Goal: Obtain resource: Obtain resource

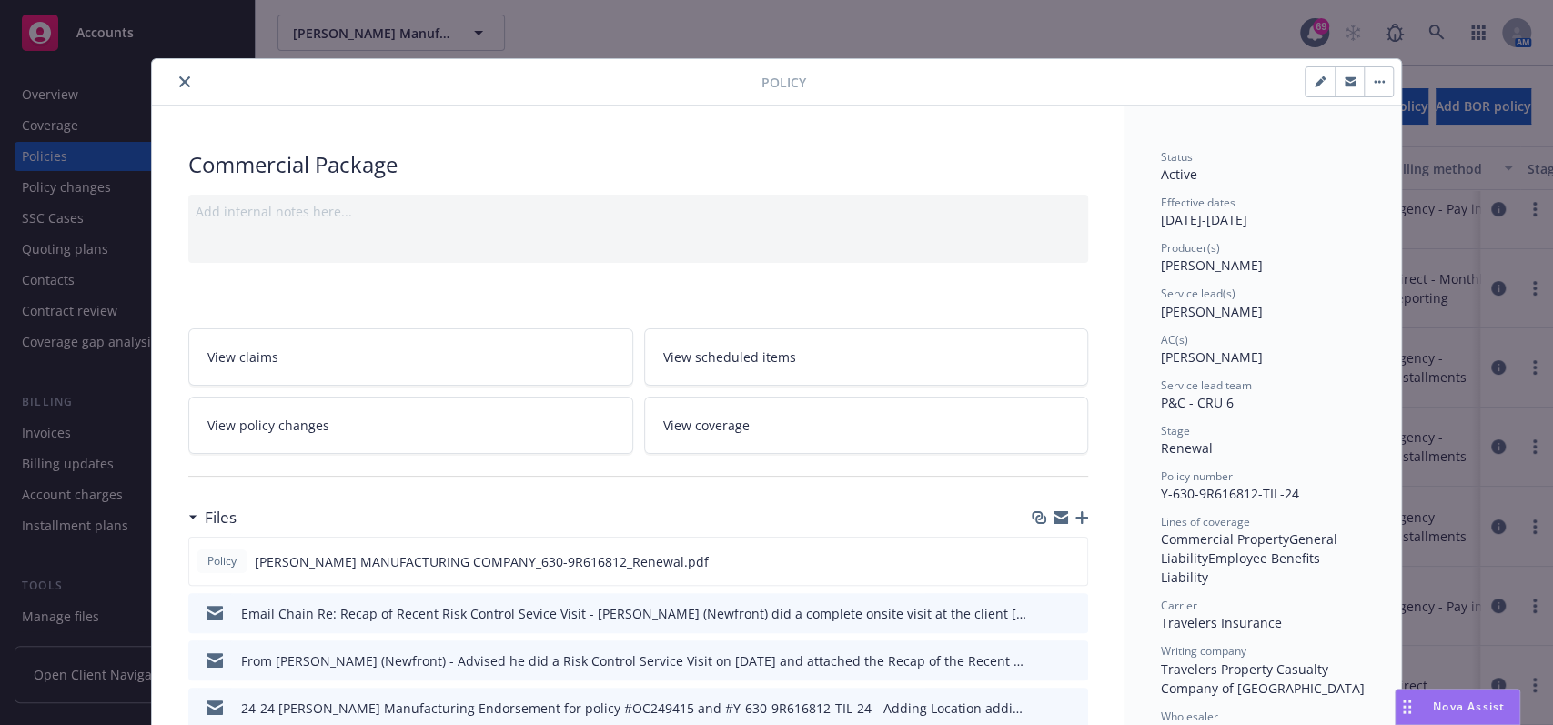
scroll to position [364, 0]
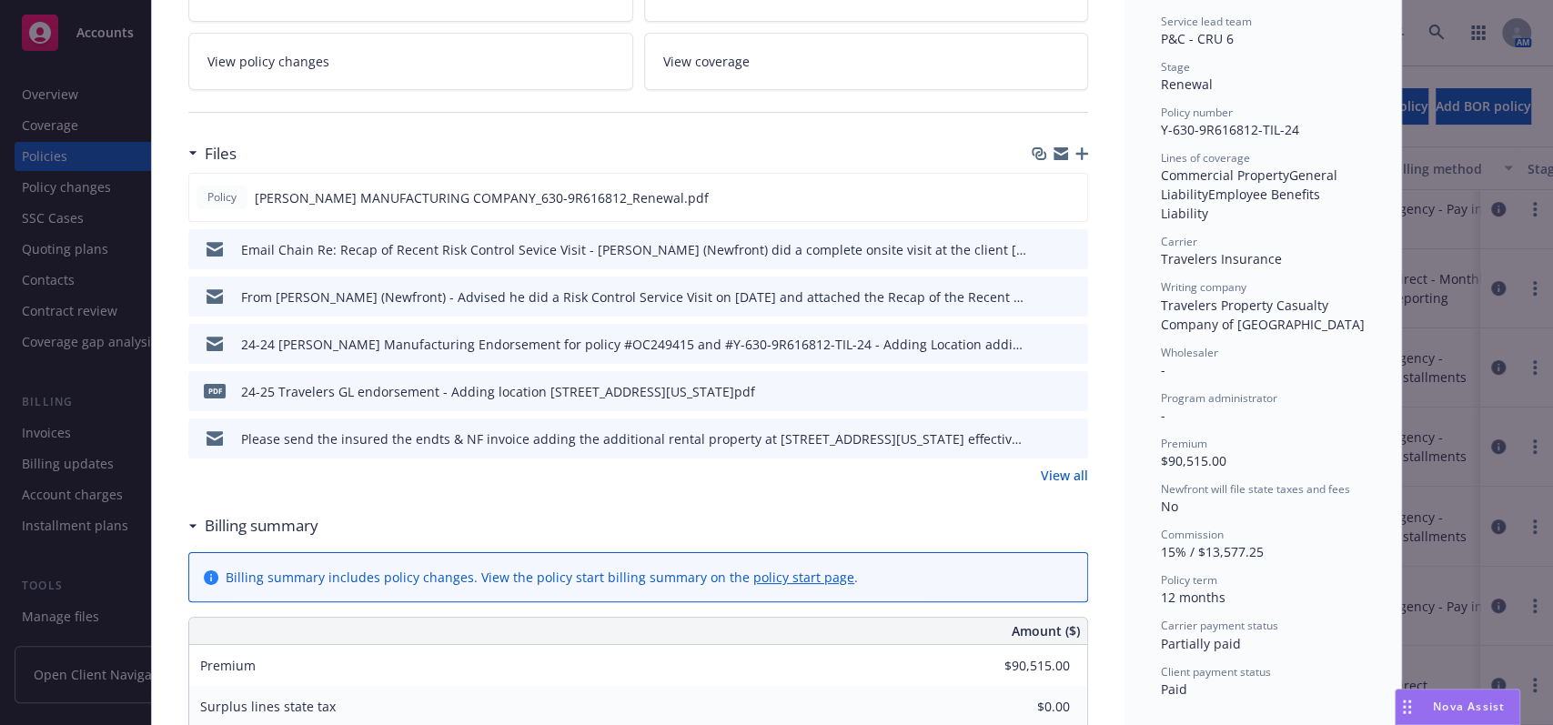
click at [63, 227] on div "Policy Commercial Package Add internal notes here... View claims View scheduled…" at bounding box center [776, 362] width 1553 height 725
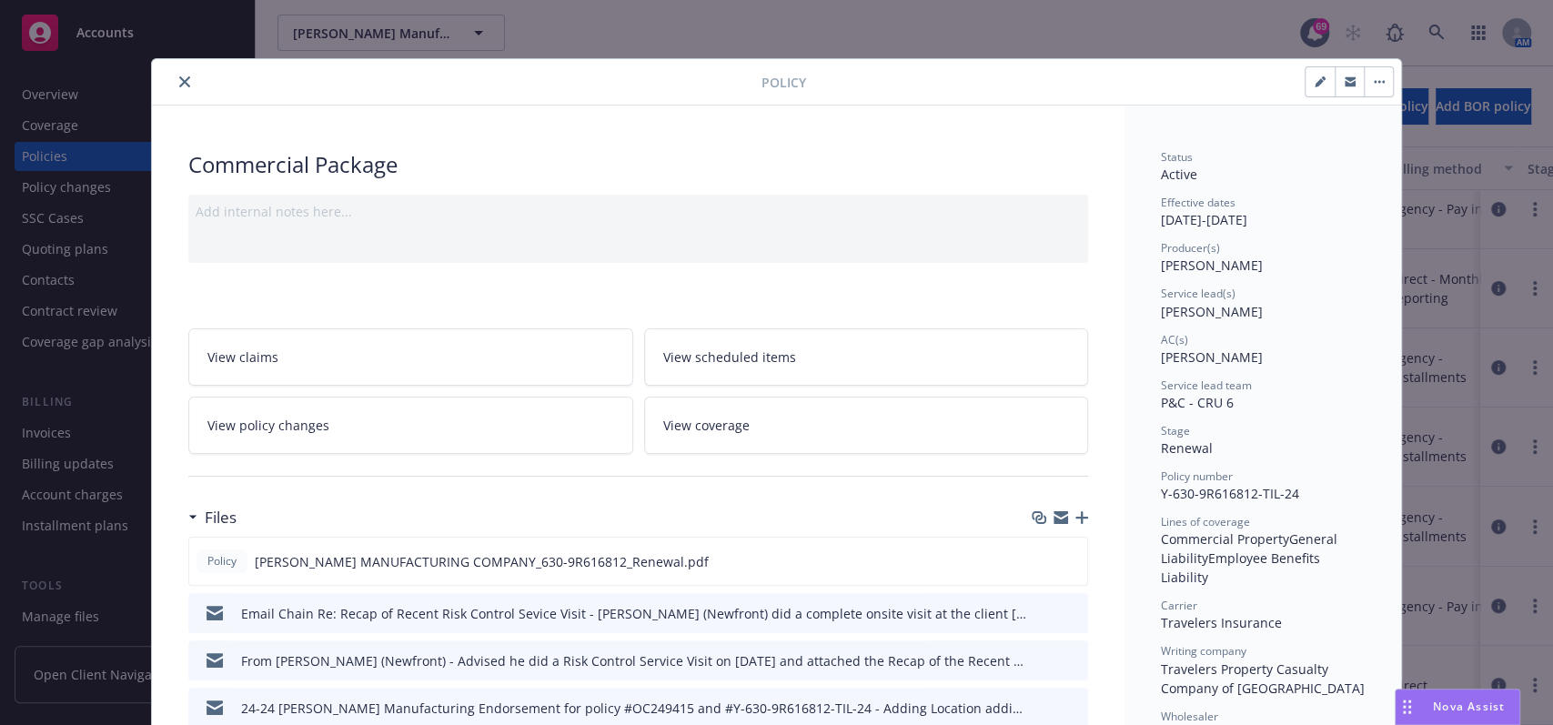
click at [174, 74] on button "close" at bounding box center [185, 82] width 22 height 22
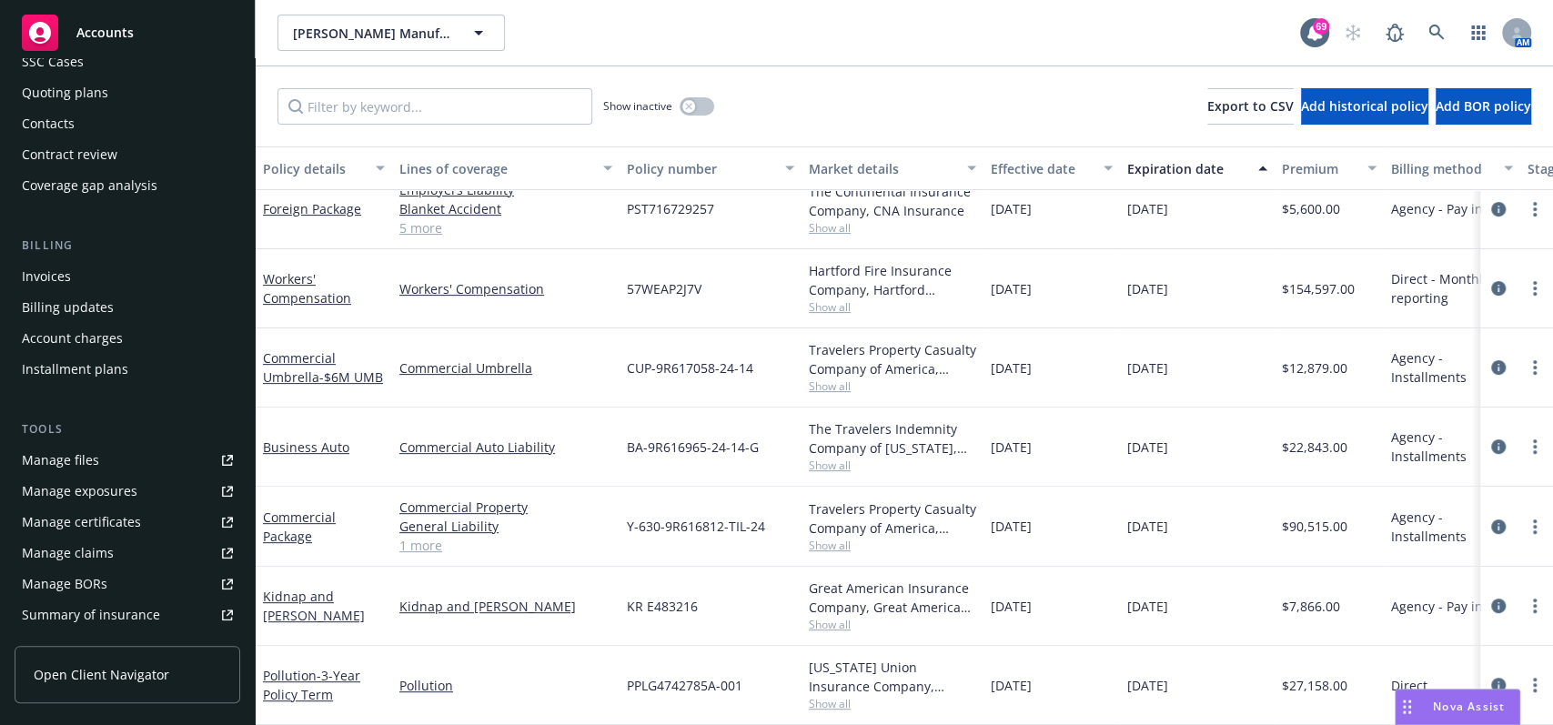
scroll to position [162, 0]
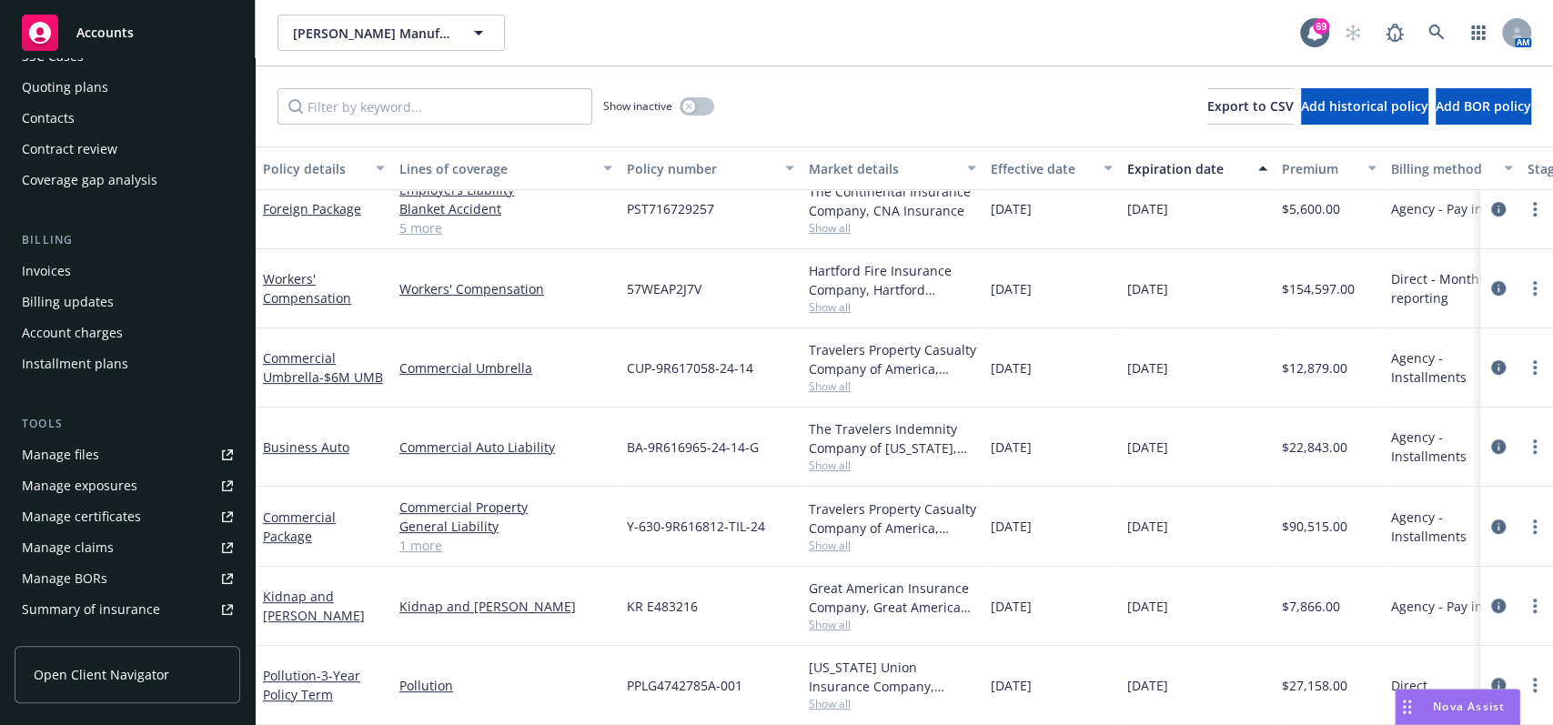
click at [109, 451] on link "Manage files" at bounding box center [128, 454] width 226 height 29
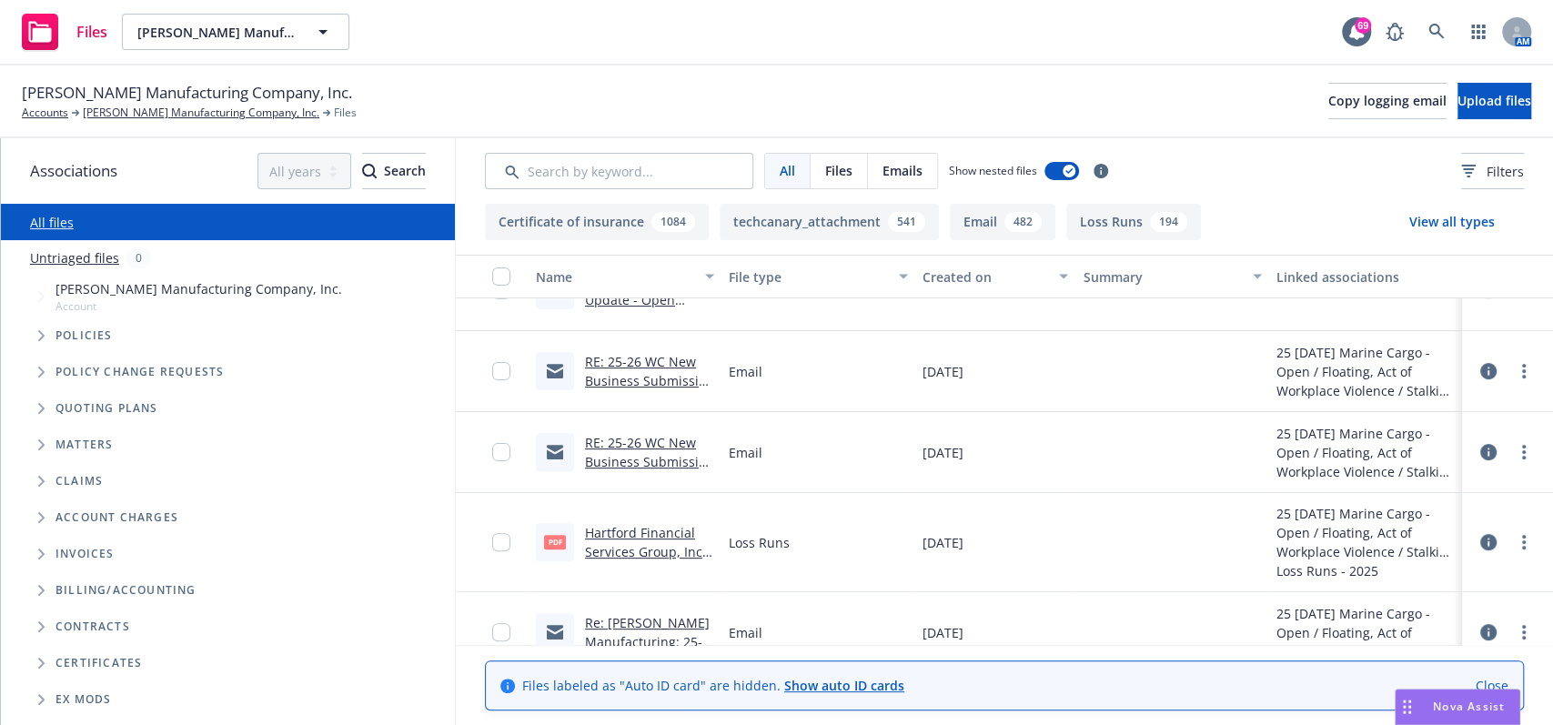
scroll to position [407, 0]
